Goal: Use online tool/utility: Use online tool/utility

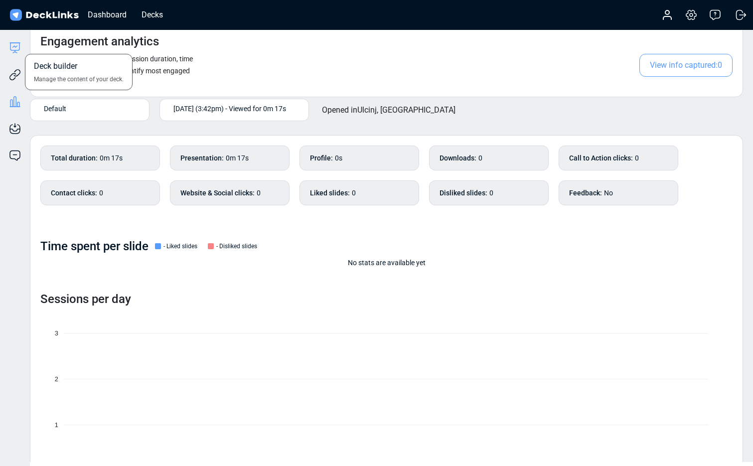
click at [16, 53] on icon at bounding box center [15, 48] width 12 height 12
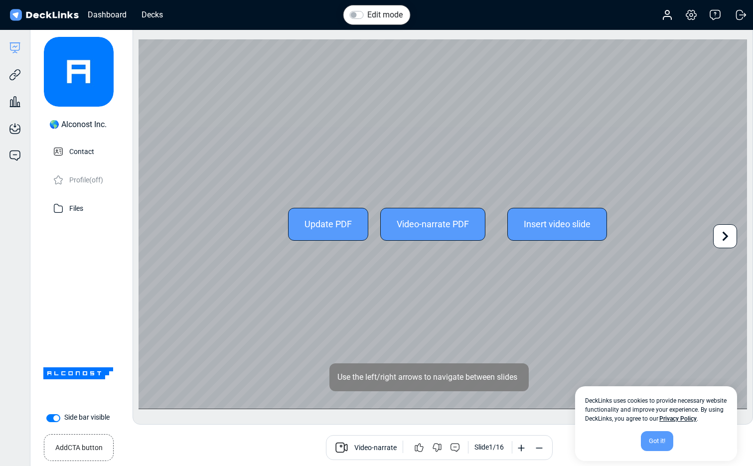
click at [725, 233] on icon at bounding box center [726, 235] width 6 height 9
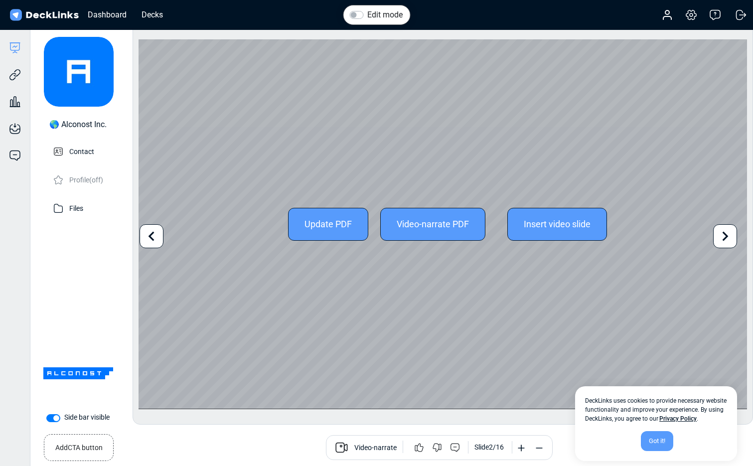
click at [725, 233] on icon at bounding box center [726, 235] width 6 height 9
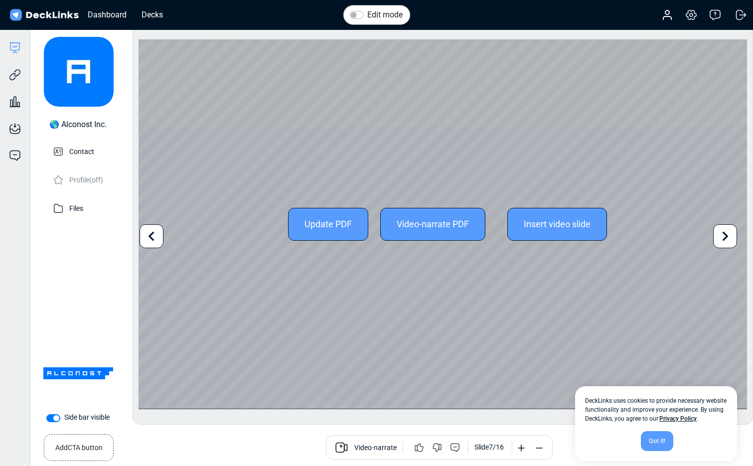
click at [725, 233] on icon at bounding box center [726, 235] width 6 height 9
click at [724, 233] on icon at bounding box center [726, 235] width 6 height 9
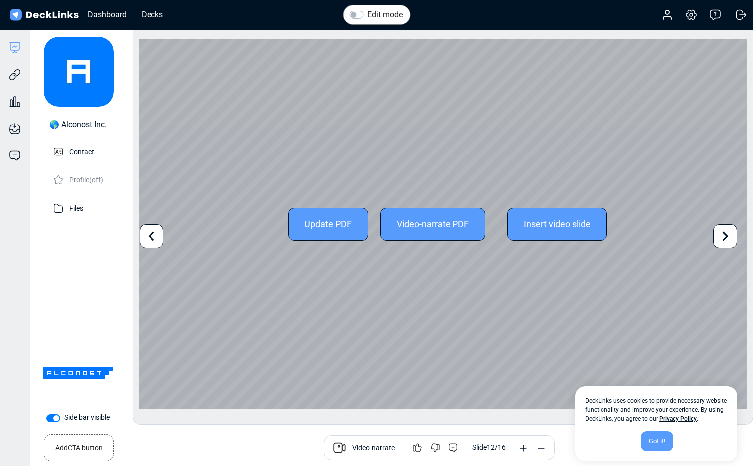
click at [724, 233] on icon at bounding box center [726, 235] width 6 height 9
click at [724, 233] on div "Update PDF Video-narrate PDF Insert video slide" at bounding box center [443, 223] width 608 height 369
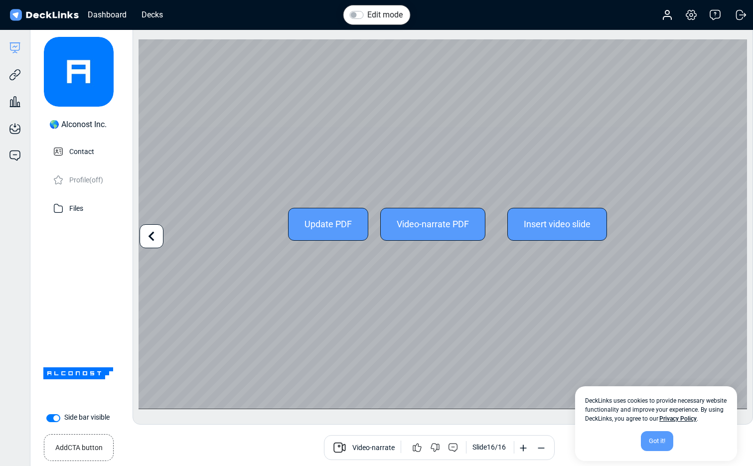
click at [684, 250] on div "Update PDF Video-narrate PDF Insert video slide" at bounding box center [443, 223] width 608 height 369
click at [156, 241] on icon at bounding box center [151, 236] width 19 height 19
click at [151, 241] on icon at bounding box center [151, 236] width 19 height 19
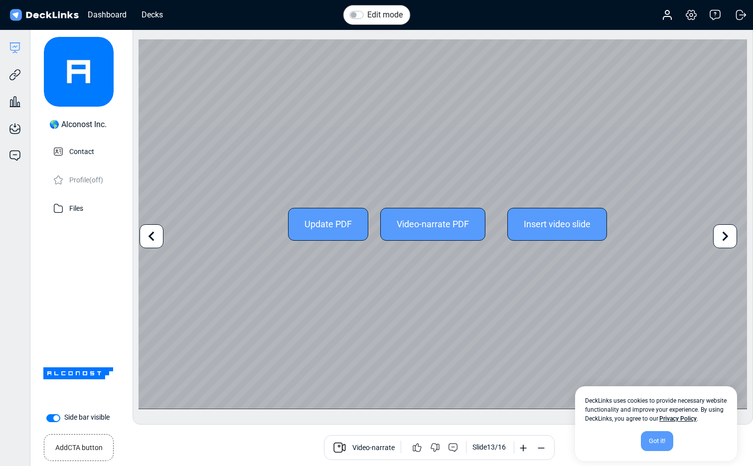
click at [151, 241] on icon at bounding box center [151, 236] width 19 height 19
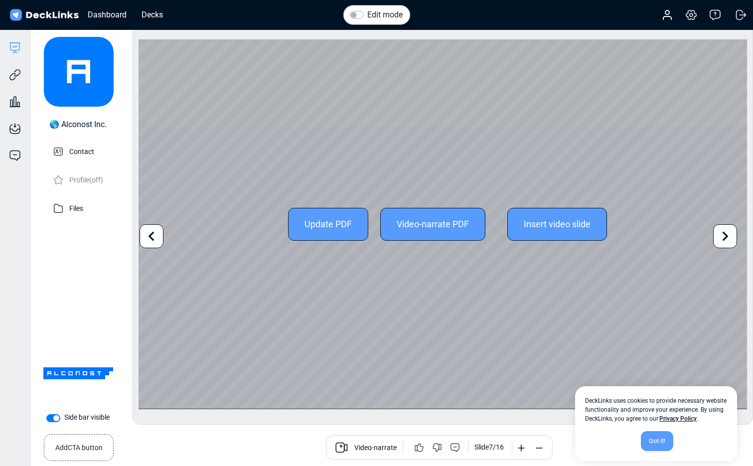
click at [151, 241] on icon at bounding box center [151, 236] width 19 height 19
click at [153, 244] on icon at bounding box center [151, 236] width 19 height 19
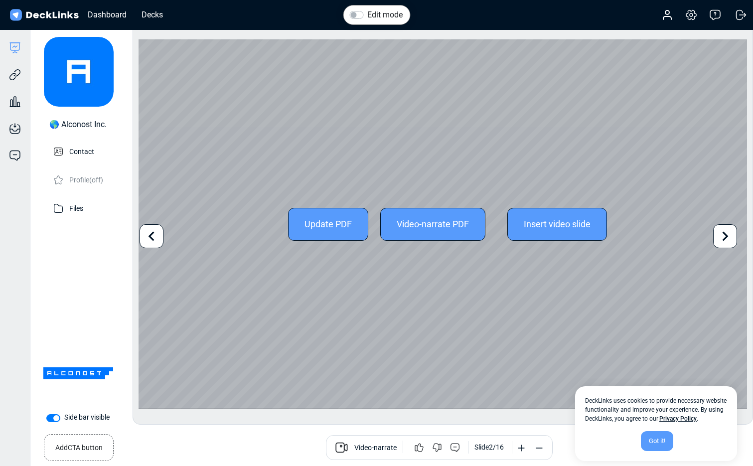
click at [153, 244] on icon at bounding box center [151, 236] width 19 height 19
click at [153, 244] on div "Update PDF Video-narrate PDF Insert video slide" at bounding box center [443, 223] width 608 height 369
click at [723, 233] on icon at bounding box center [726, 235] width 6 height 9
click at [268, 294] on div "Update PDF Video-narrate PDF Insert video slide" at bounding box center [443, 223] width 608 height 369
click at [221, 344] on div "Update PDF Video-narrate PDF Insert video slide" at bounding box center [443, 223] width 608 height 369
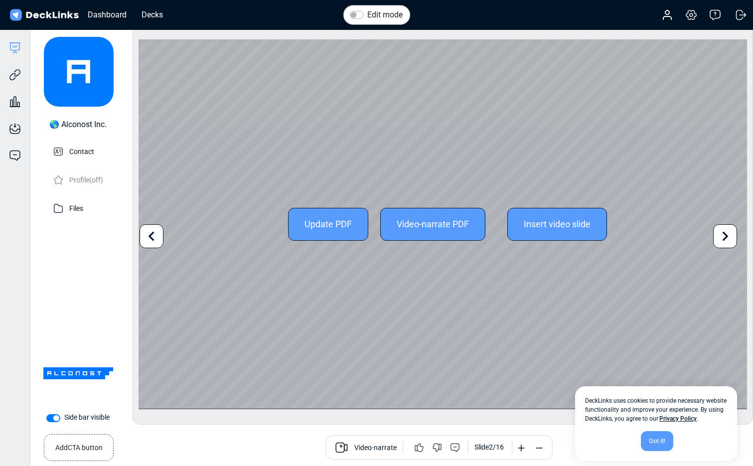
click at [242, 128] on div "Update PDF Video-narrate PDF Insert video slide" at bounding box center [443, 223] width 608 height 369
